Goal: Communication & Community: Ask a question

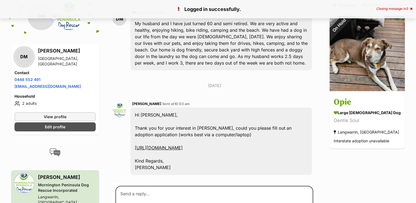
scroll to position [171, 0]
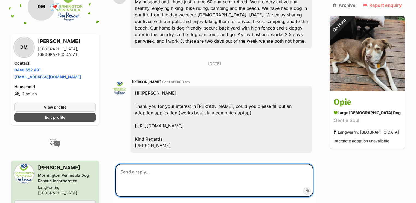
click at [160, 164] on textarea at bounding box center [214, 180] width 198 height 33
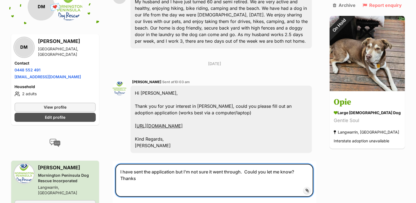
type textarea "I have sent the application but I'm not sure it went through. Could you let me …"
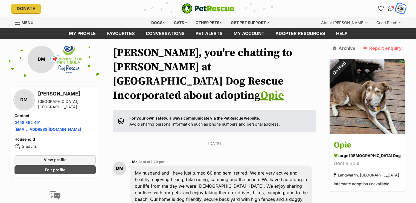
click at [399, 11] on div "DM" at bounding box center [400, 8] width 7 height 7
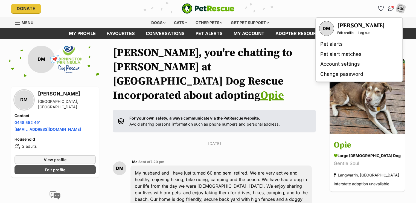
click at [363, 36] on div "[PERSON_NAME] Edit profile Log out" at bounding box center [359, 28] width 84 height 19
click at [363, 32] on link "Log out" at bounding box center [363, 33] width 11 height 4
